Goal: Task Accomplishment & Management: Use online tool/utility

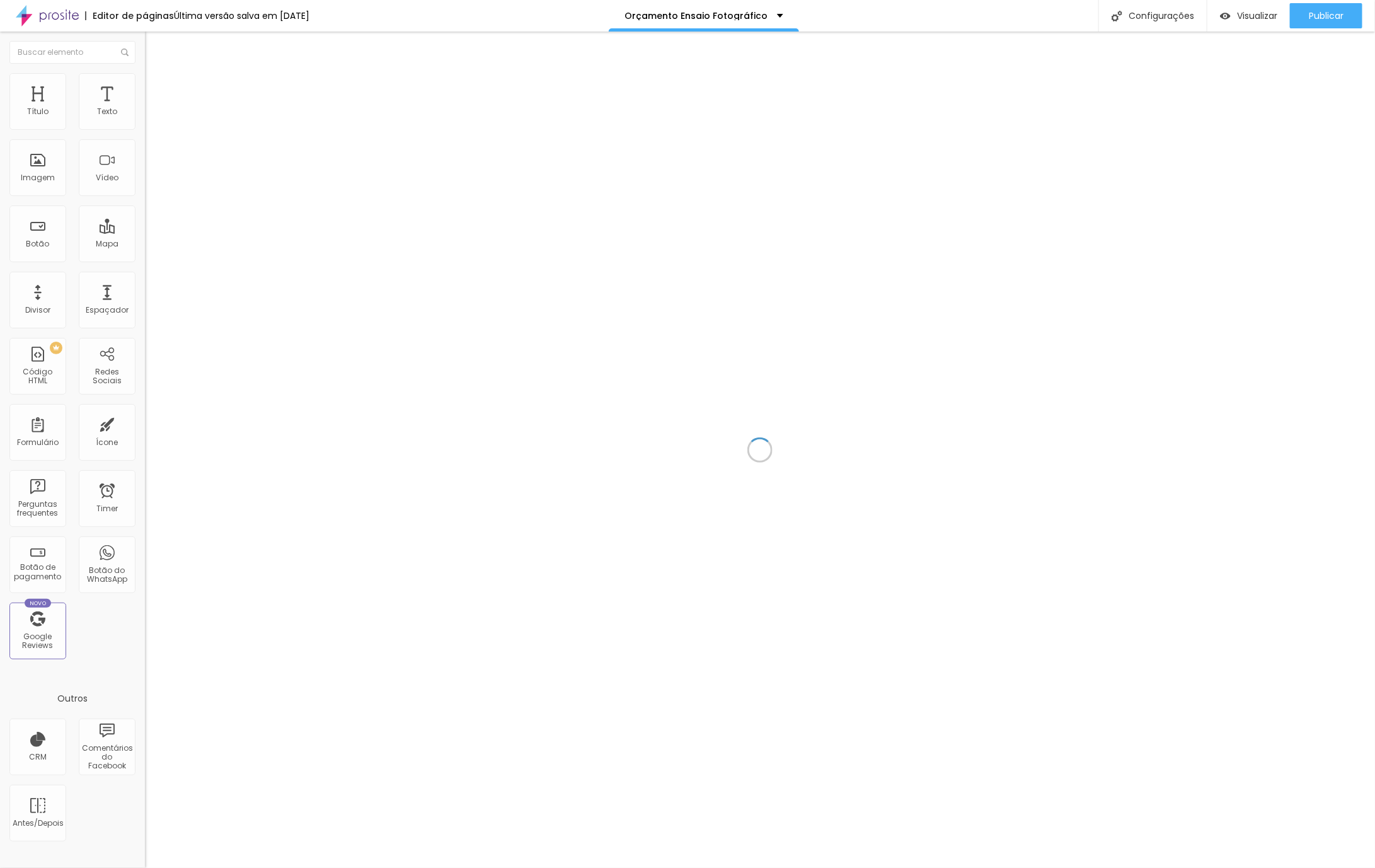
click at [634, 721] on div at bounding box center [760, 449] width 1230 height 837
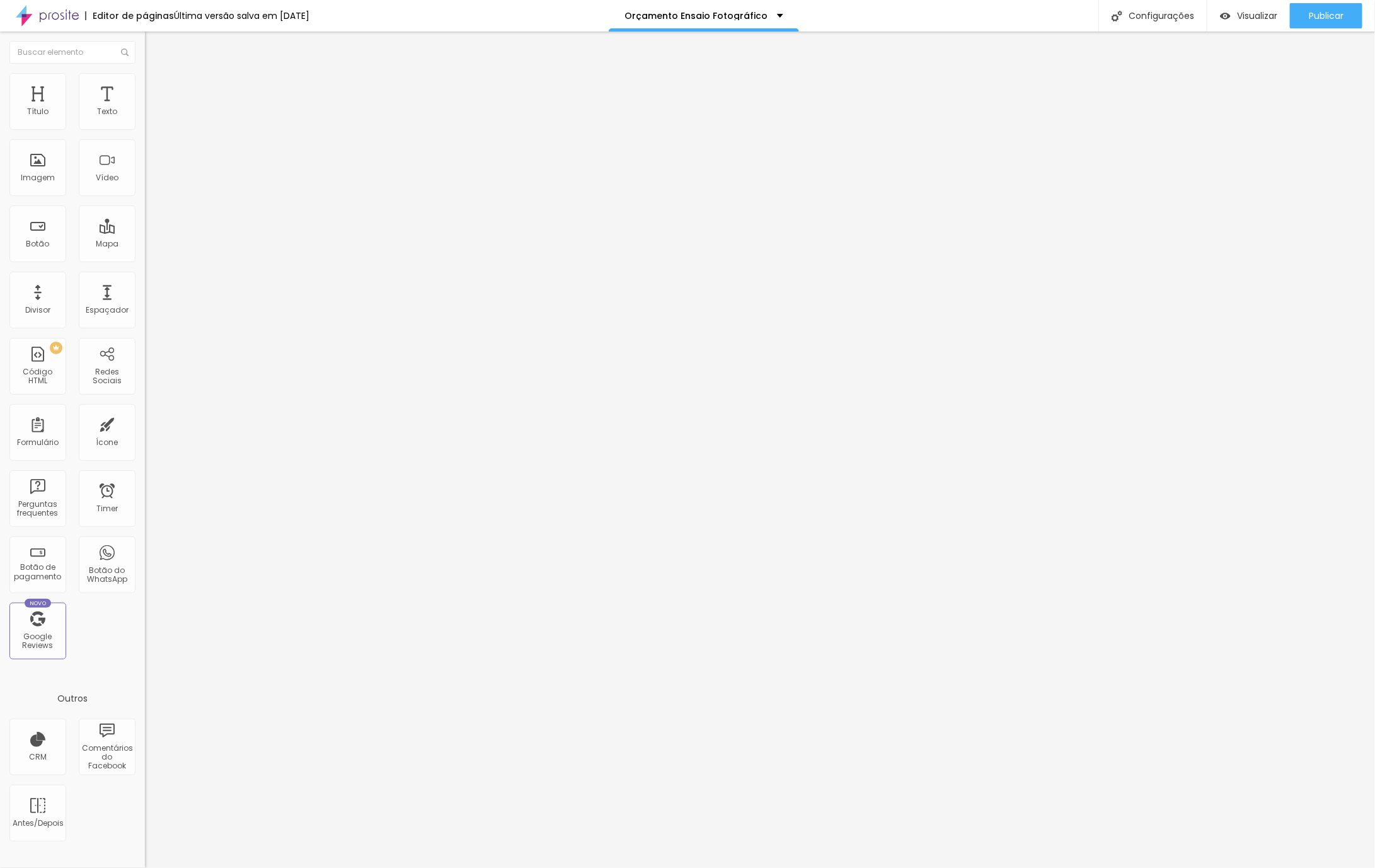
click at [156, 84] on span "Avançado" at bounding box center [177, 82] width 42 height 11
click at [156, 75] on span "Estilo" at bounding box center [166, 69] width 20 height 11
click at [145, 74] on li "Avançado" at bounding box center [217, 79] width 145 height 13
click at [156, 75] on span "Estilo" at bounding box center [166, 69] width 20 height 11
click at [156, 87] on span "Avançado" at bounding box center [177, 82] width 42 height 11
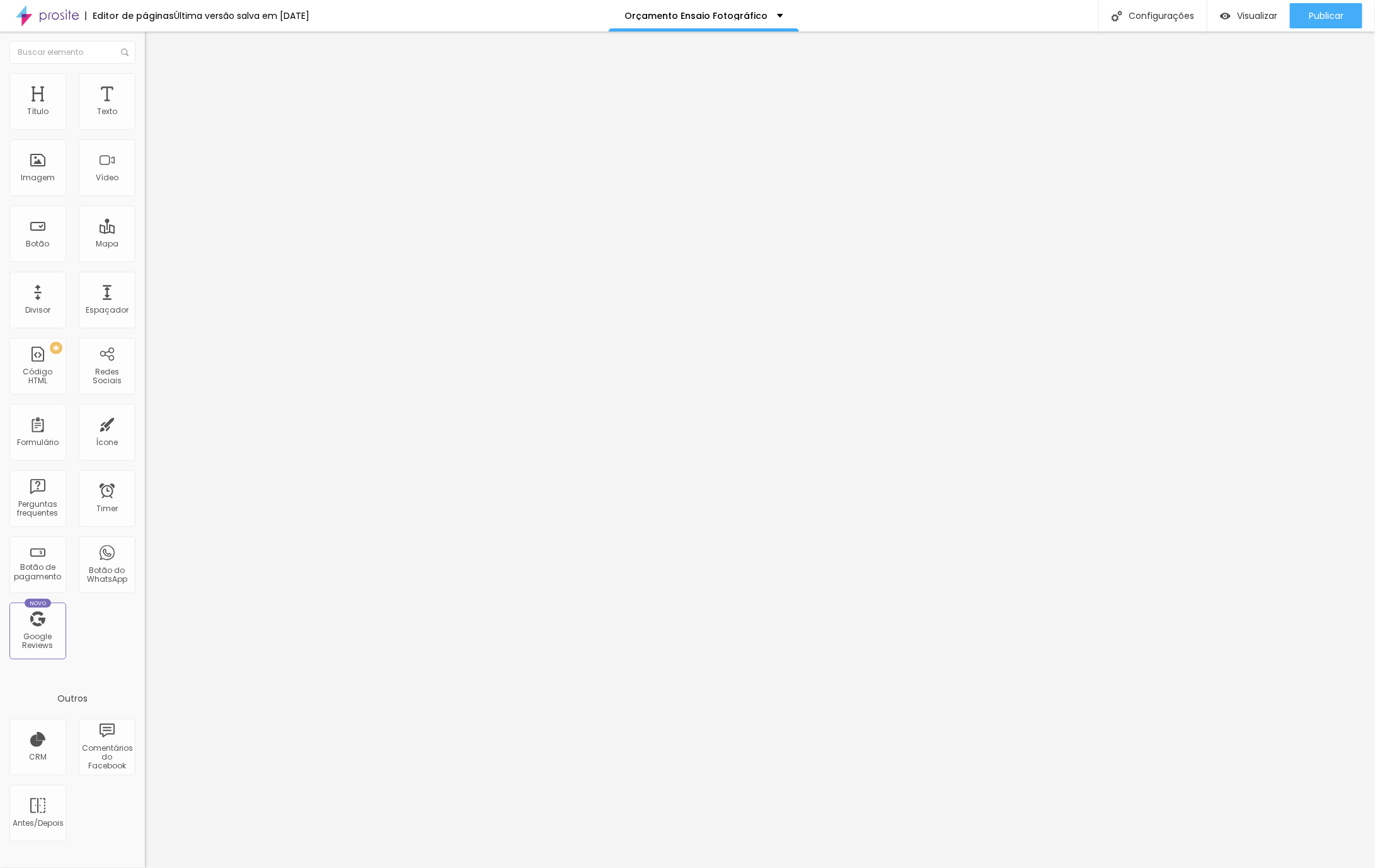
click at [145, 78] on li "Avançado" at bounding box center [217, 79] width 145 height 13
click at [145, 76] on ul "Estilo Avançado" at bounding box center [217, 73] width 145 height 25
click at [145, 67] on li "Estilo" at bounding box center [217, 66] width 145 height 13
click at [145, 75] on li "Avançado" at bounding box center [217, 79] width 145 height 13
click at [155, 46] on img "button" at bounding box center [160, 46] width 10 height 10
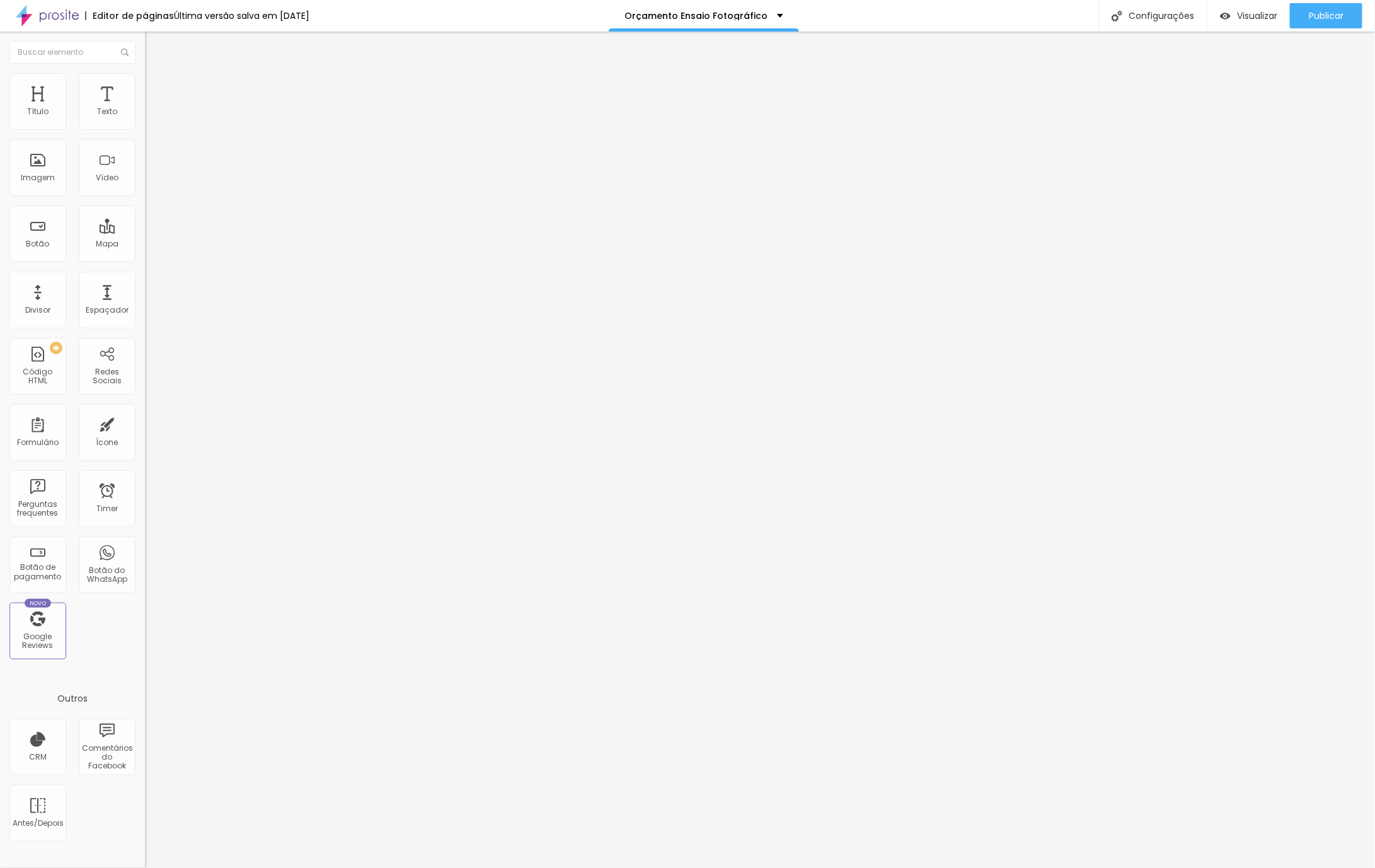
click at [156, 92] on span "Avançado" at bounding box center [177, 94] width 42 height 11
click at [145, 79] on li "Avançado" at bounding box center [217, 79] width 145 height 13
click at [145, 72] on img at bounding box center [150, 65] width 11 height 11
click at [145, 77] on li "Avançado" at bounding box center [217, 79] width 145 height 13
click at [145, 72] on img at bounding box center [150, 65] width 11 height 11
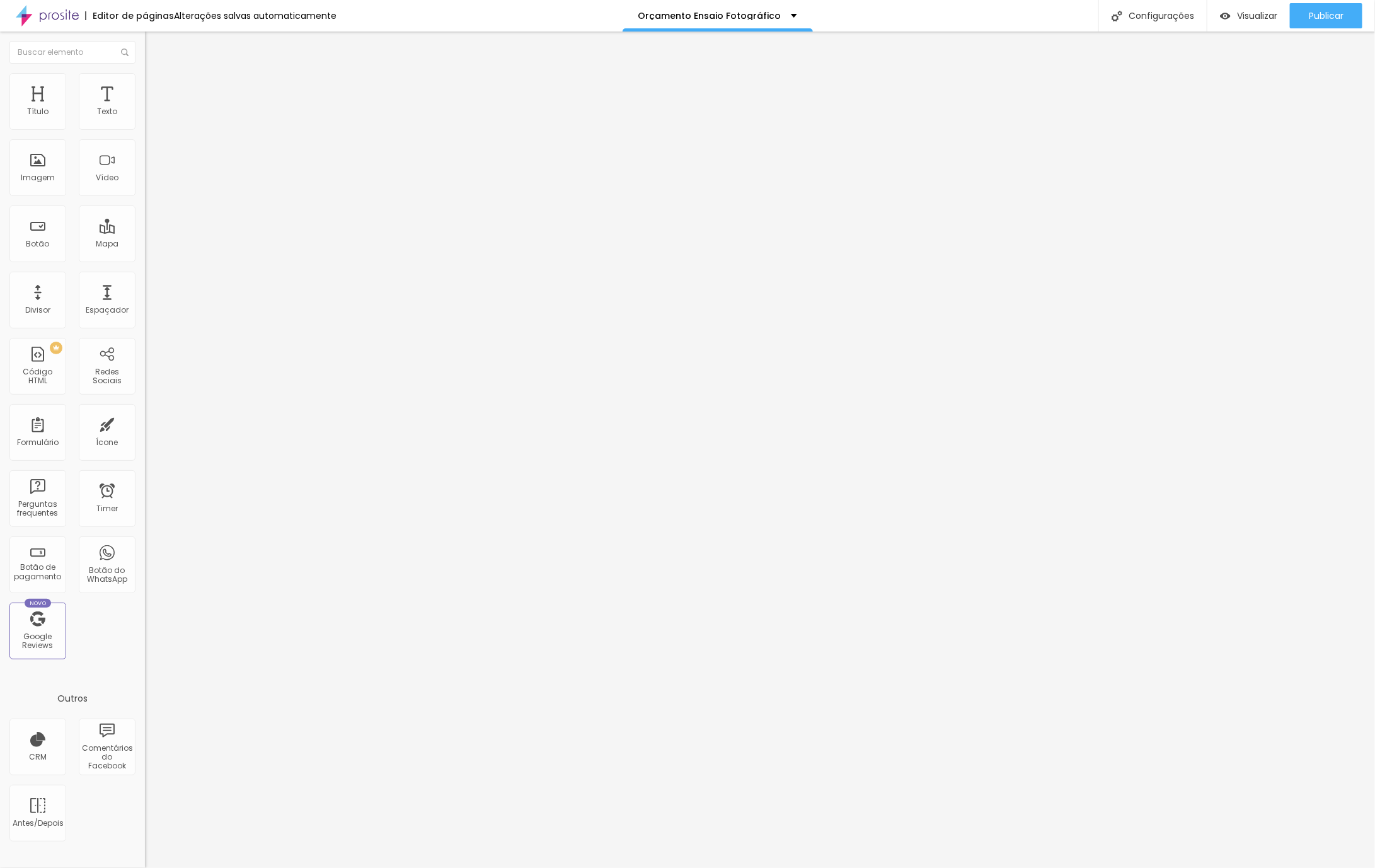
click at [156, 87] on span "Avançado" at bounding box center [177, 82] width 42 height 11
click at [145, 119] on span "Titulo 2" at bounding box center [166, 111] width 41 height 16
click at [155, 121] on span "Titulo 2" at bounding box center [176, 112] width 41 height 16
click at [145, 131] on span "Titulo 3" at bounding box center [163, 123] width 36 height 14
click at [145, 140] on span "Titulo 4" at bounding box center [161, 134] width 33 height 13
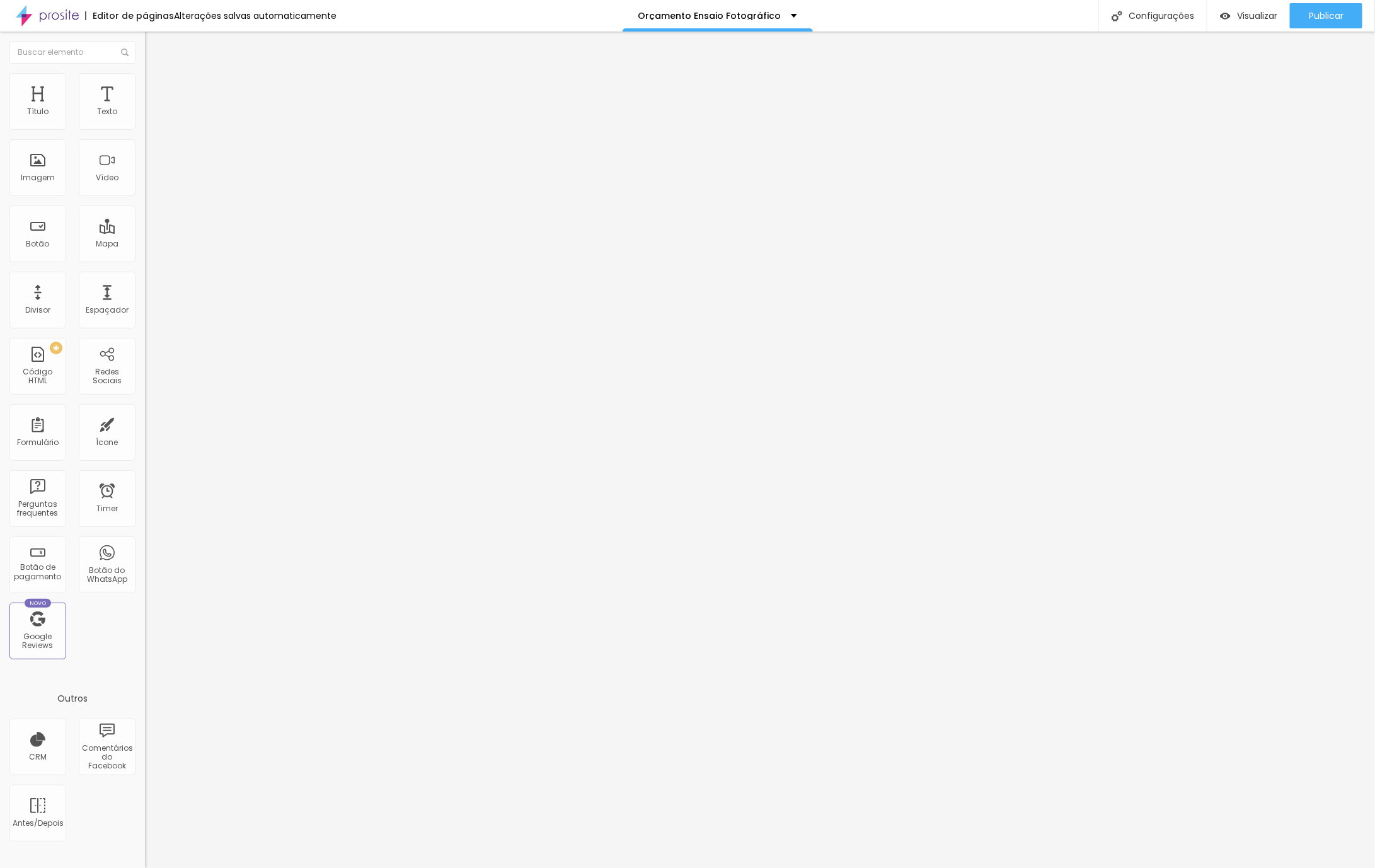
click at [145, 109] on span "Titulo 1" at bounding box center [166, 99] width 41 height 18
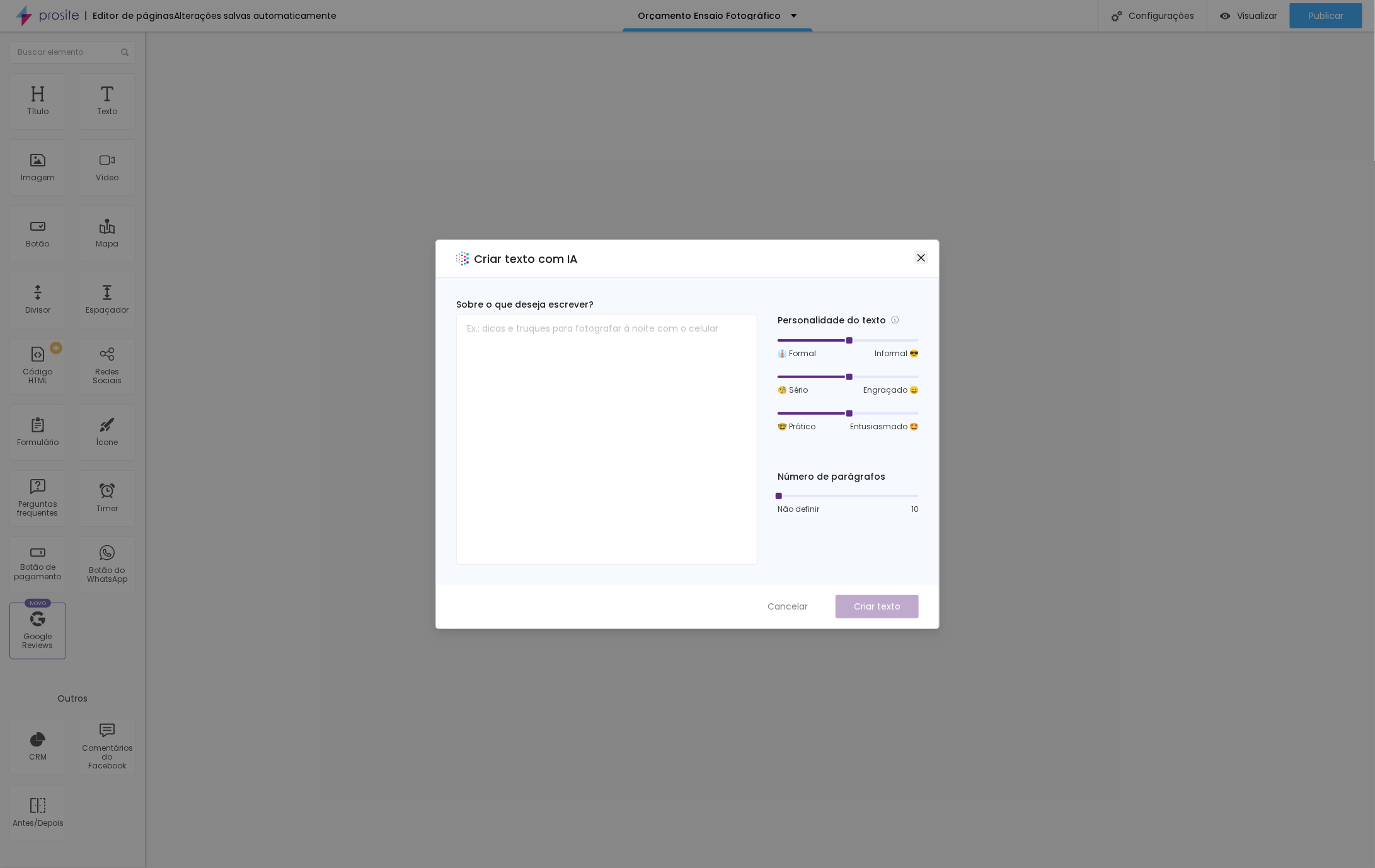
click at [922, 256] on icon "close" at bounding box center [921, 256] width 8 height 8
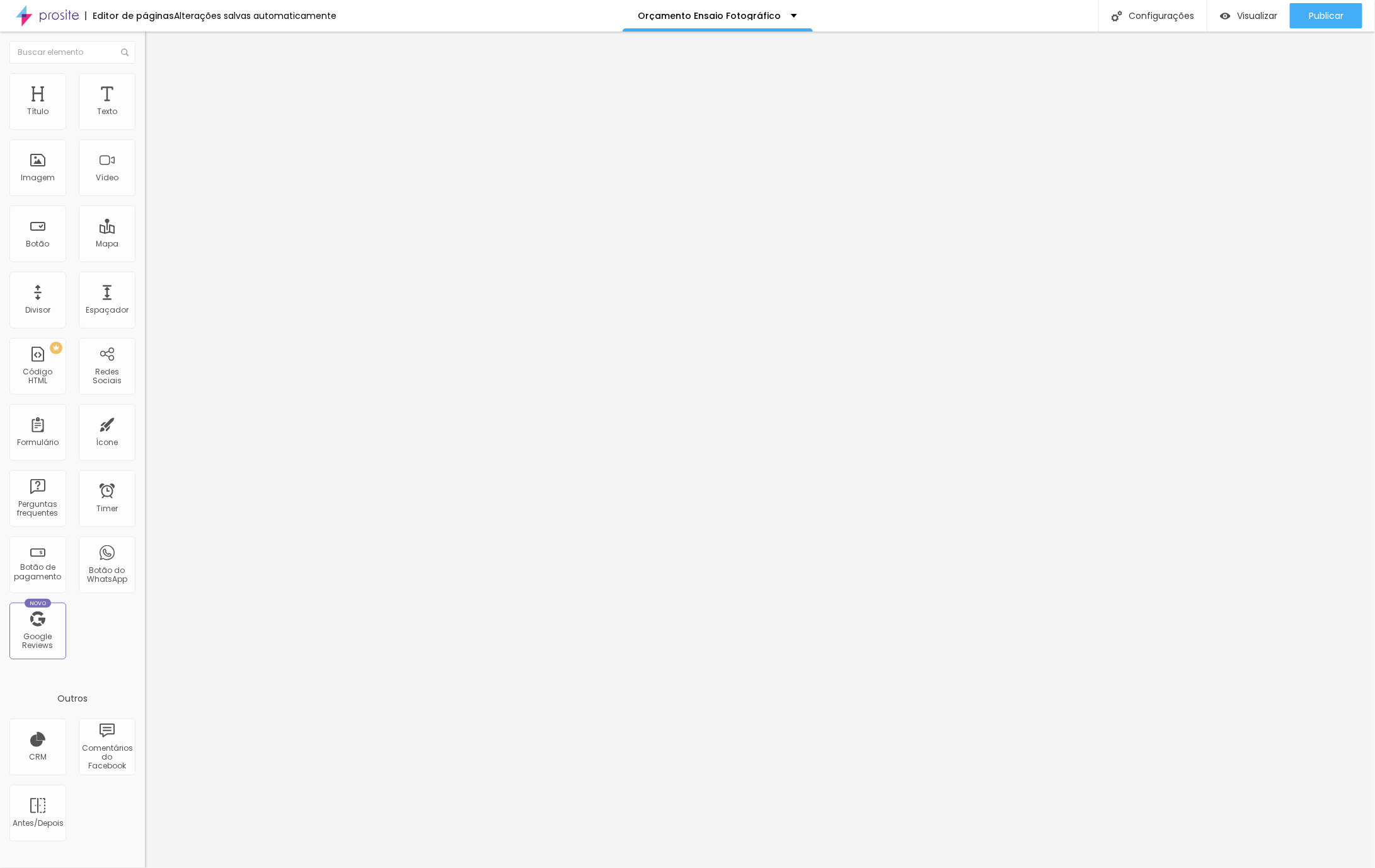
click at [145, 73] on li "Avançado" at bounding box center [217, 79] width 145 height 13
